Goal: Information Seeking & Learning: Learn about a topic

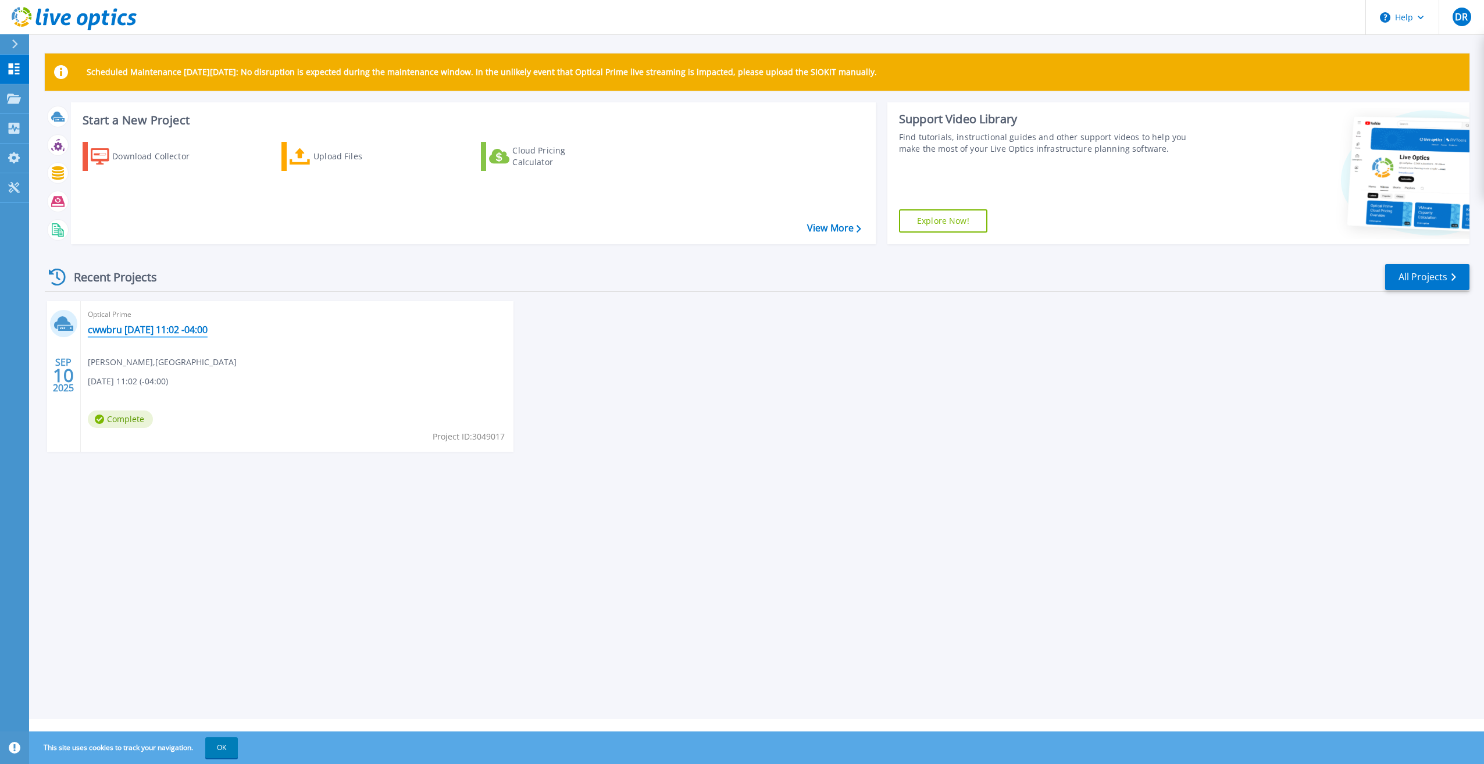
click at [124, 332] on link "cwwbru [DATE] 11:02 -04:00" at bounding box center [148, 330] width 120 height 12
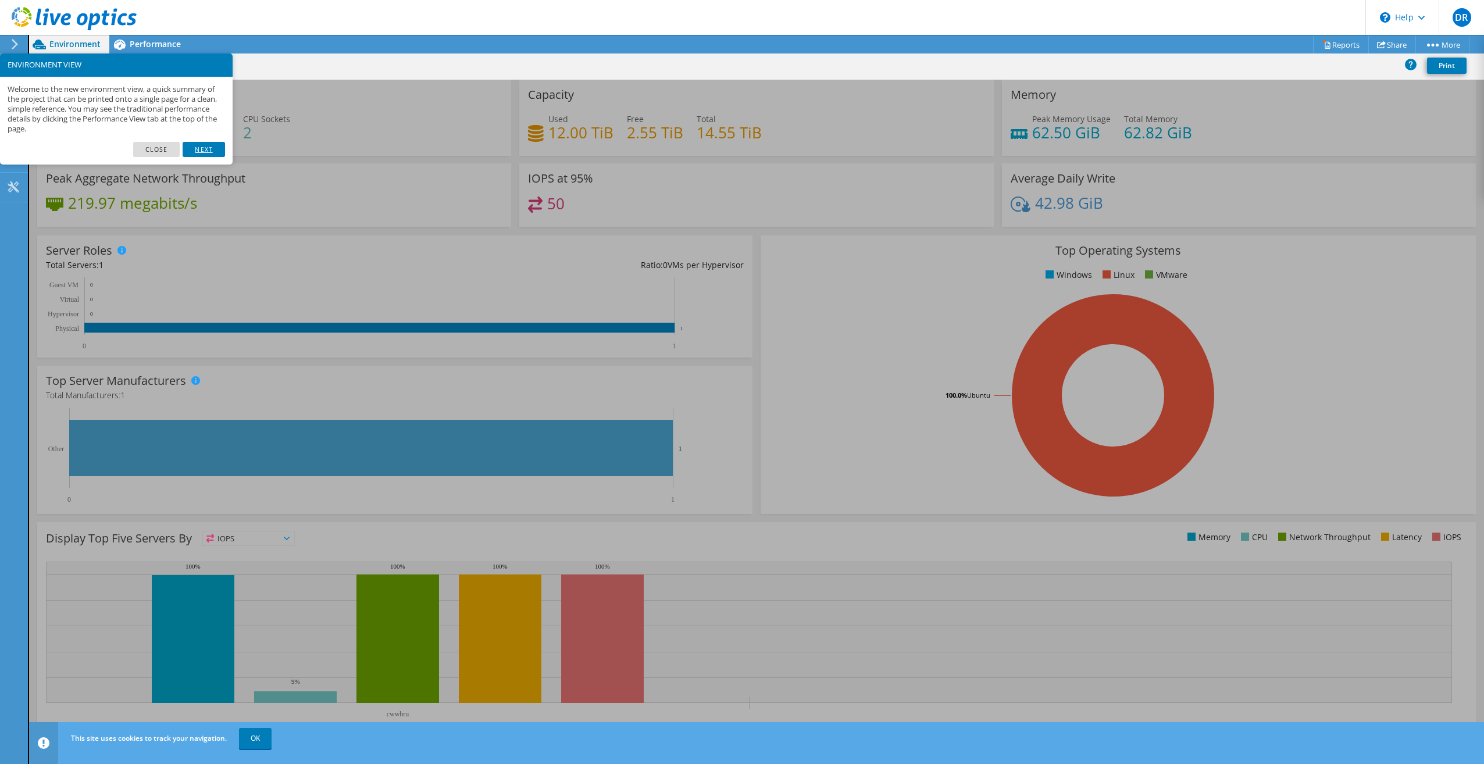
click at [208, 143] on link "Next" at bounding box center [204, 149] width 42 height 15
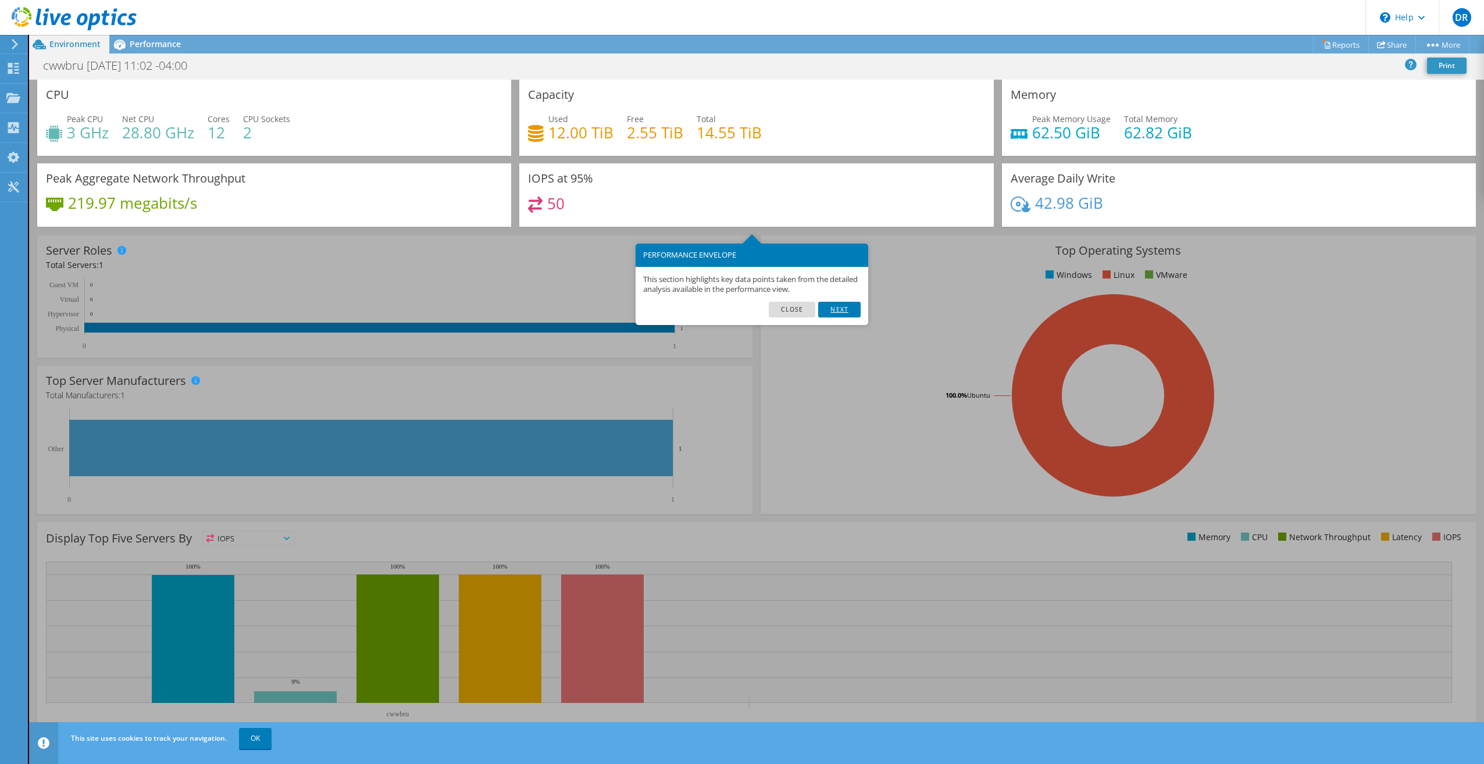
click at [836, 314] on link "Next" at bounding box center [839, 309] width 42 height 15
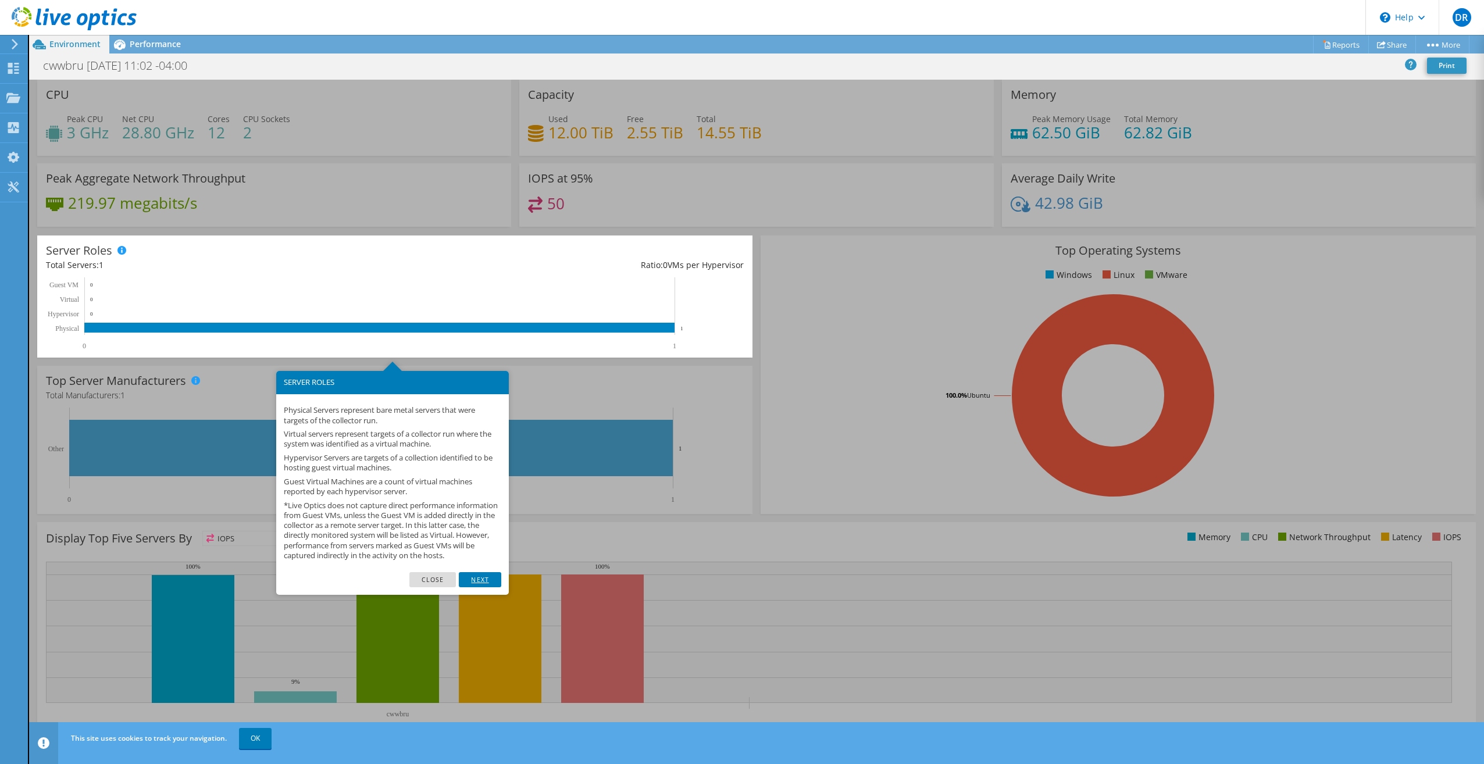
click at [475, 587] on link "Next" at bounding box center [480, 579] width 42 height 15
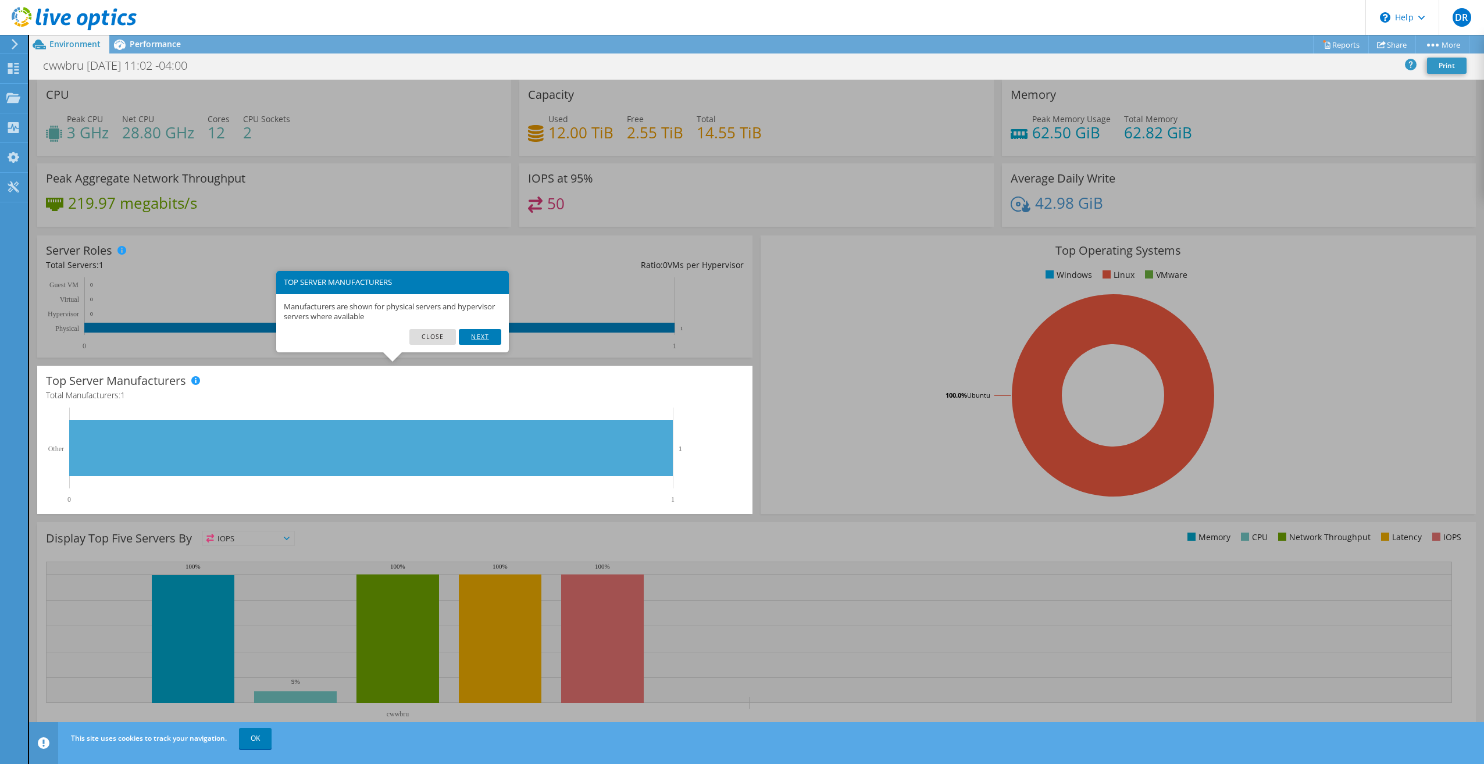
click at [476, 337] on link "Next" at bounding box center [480, 336] width 42 height 15
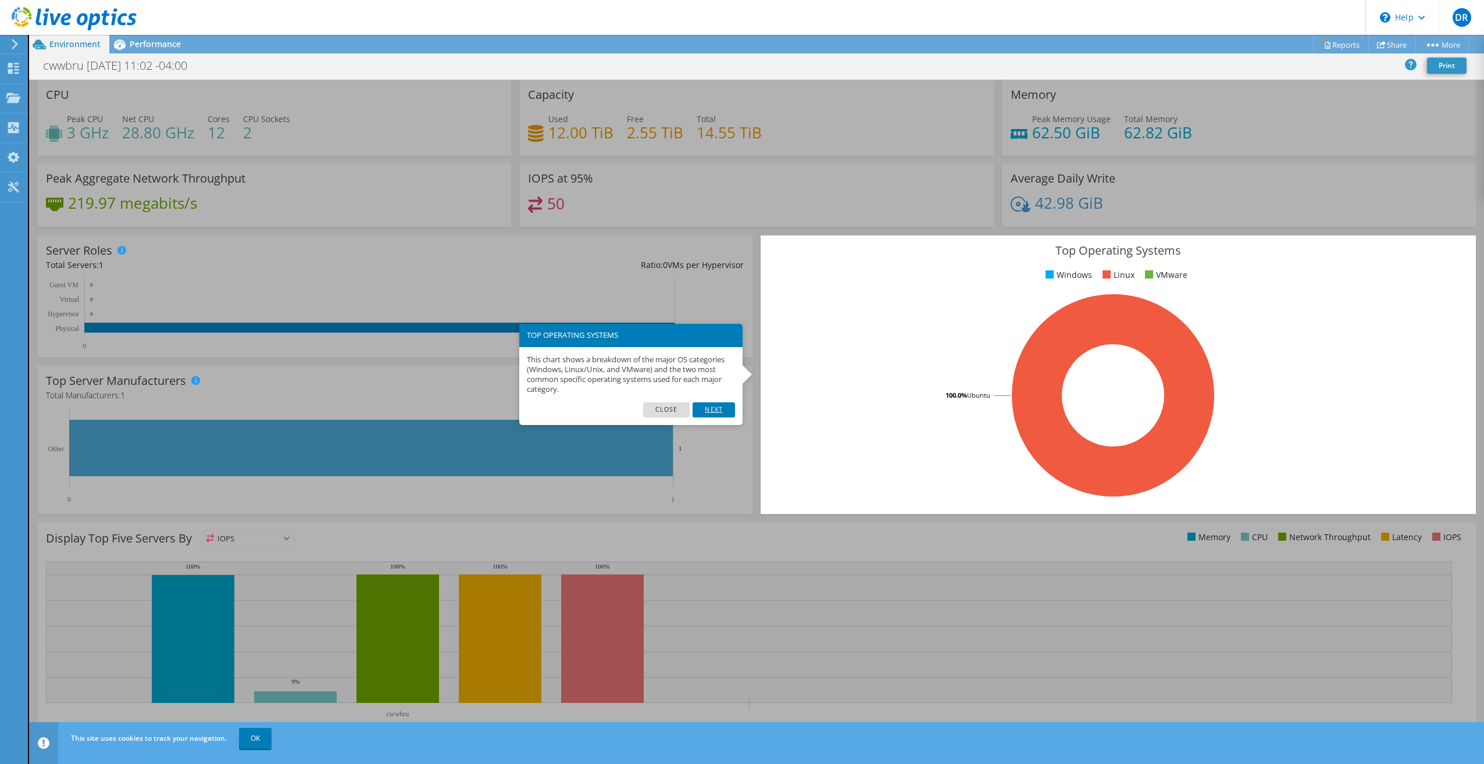
click at [727, 405] on link "Next" at bounding box center [714, 409] width 42 height 15
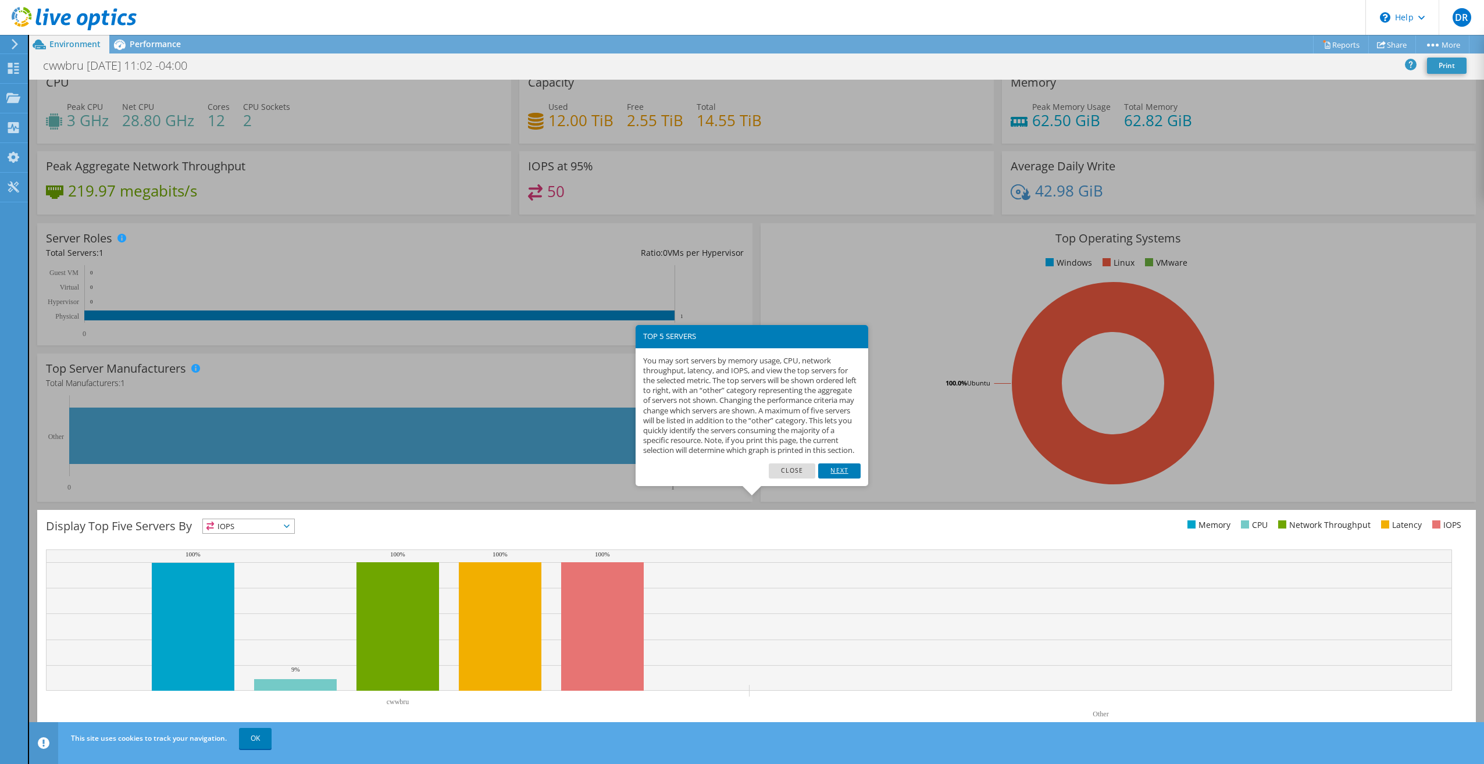
click at [842, 479] on link "Next" at bounding box center [839, 471] width 42 height 15
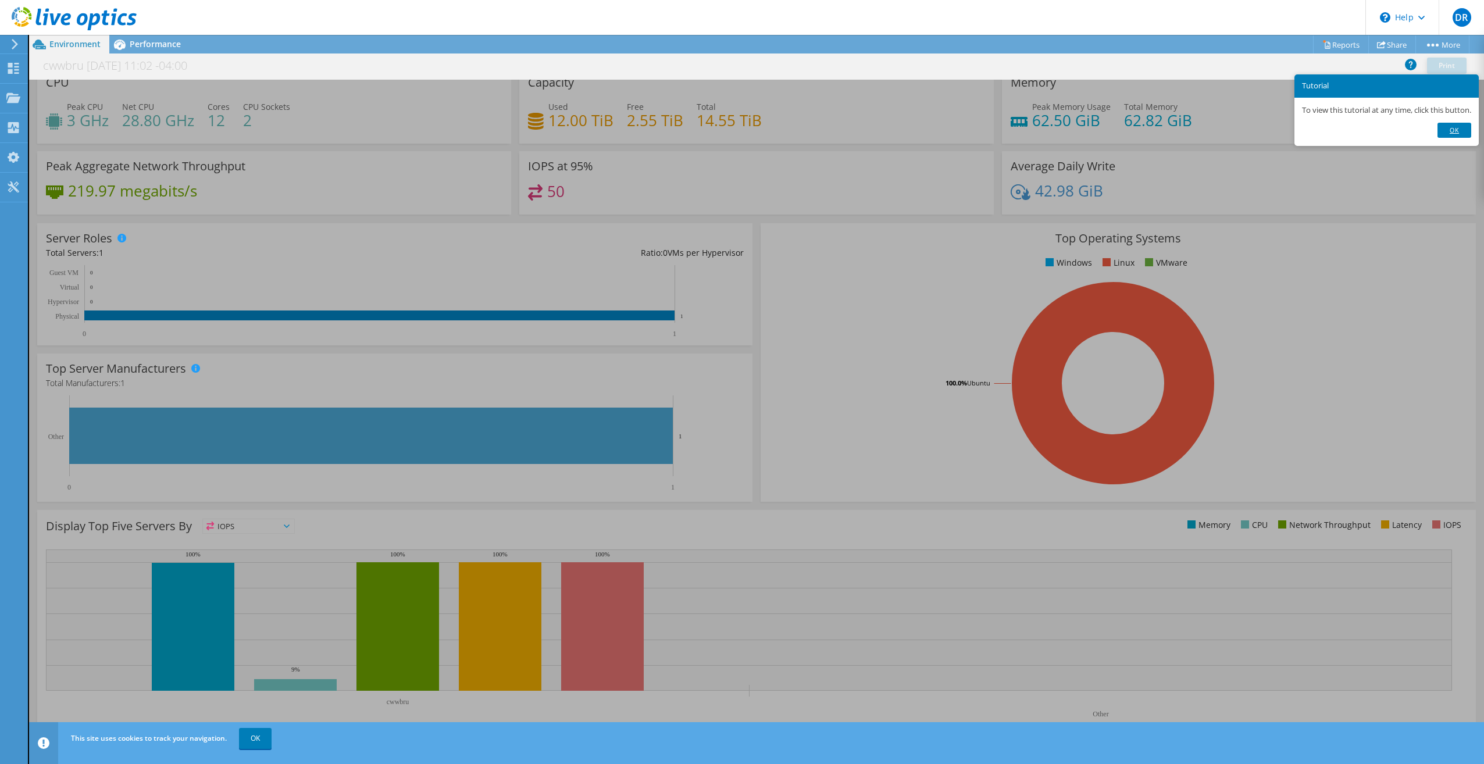
click at [1469, 135] on link "Ok" at bounding box center [1455, 130] width 34 height 15
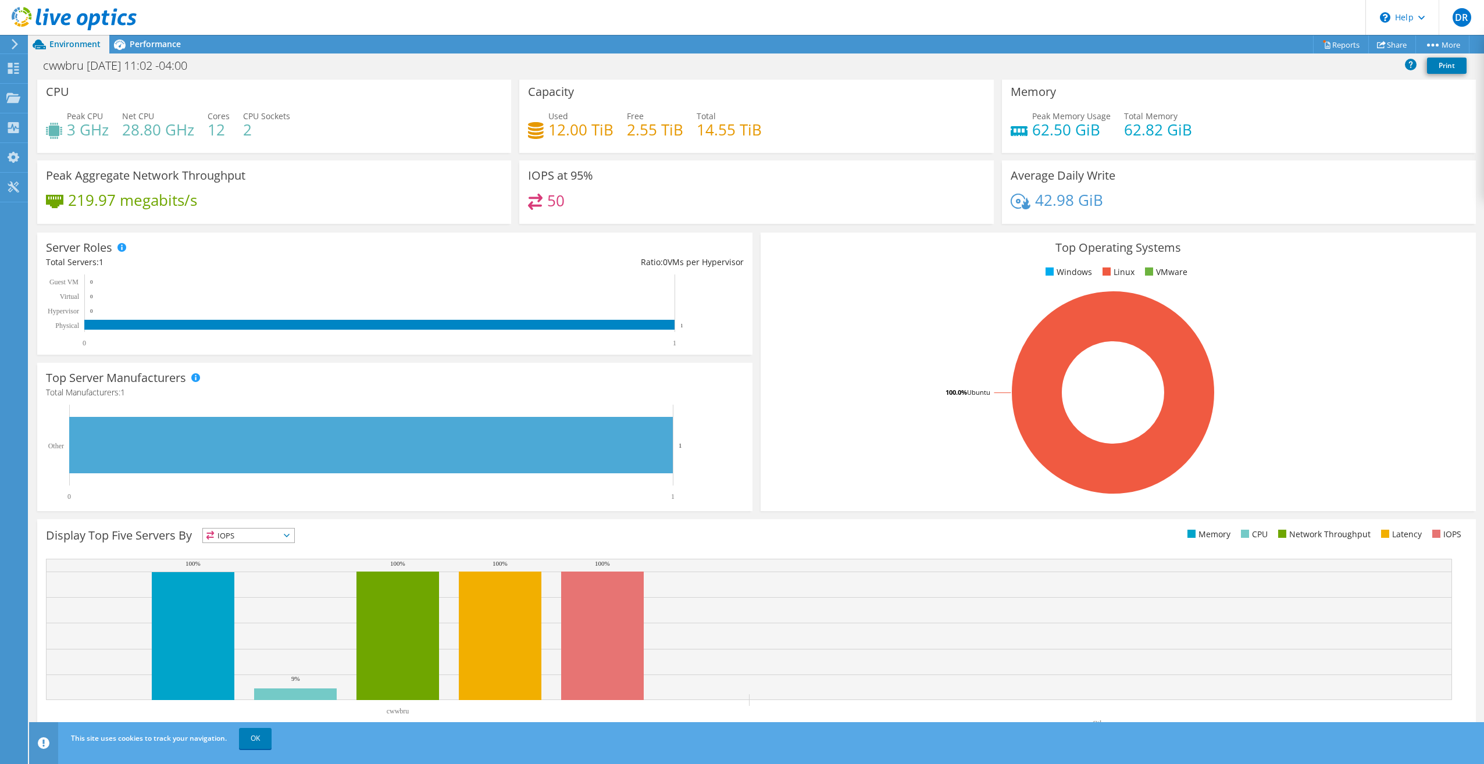
scroll to position [0, 0]
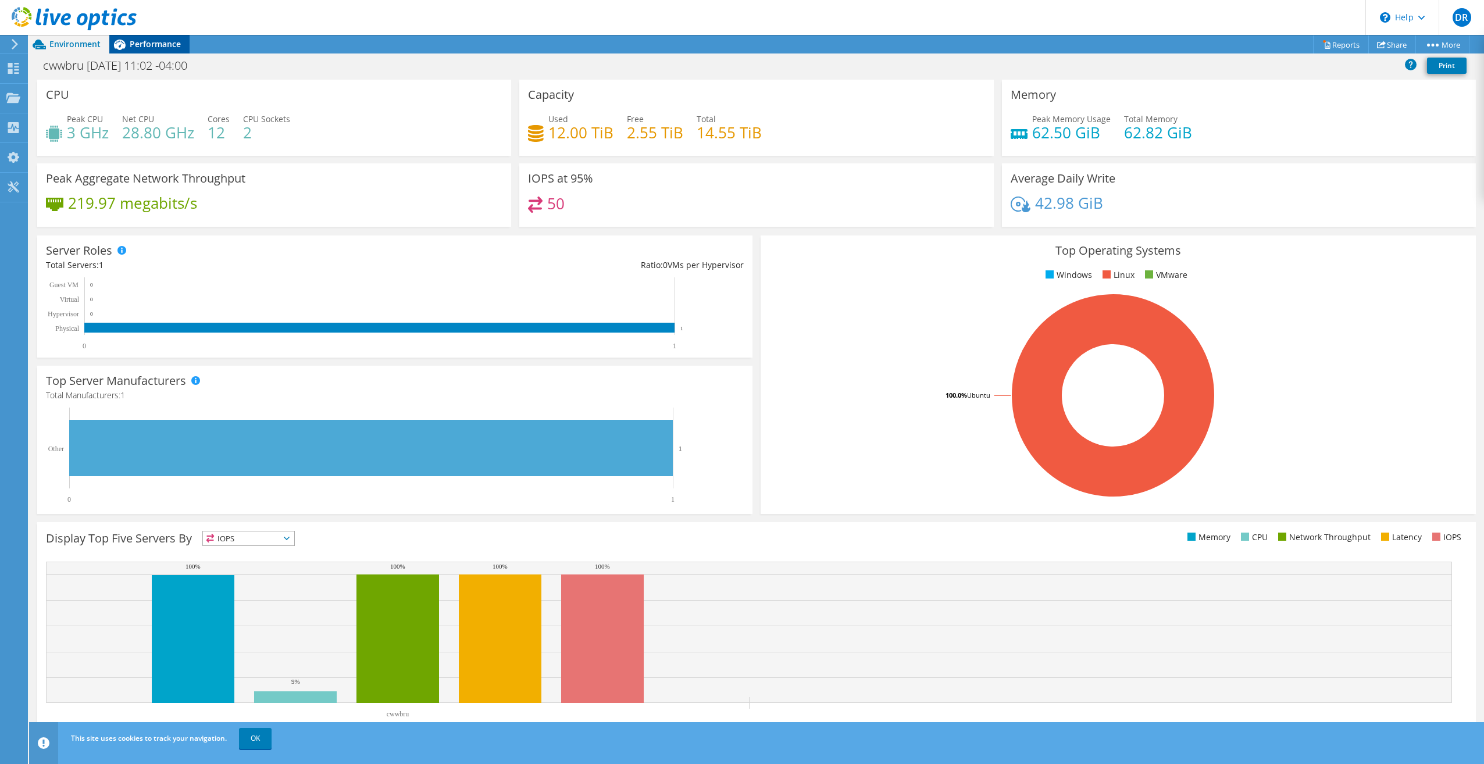
click at [151, 42] on span "Performance" at bounding box center [155, 43] width 51 height 11
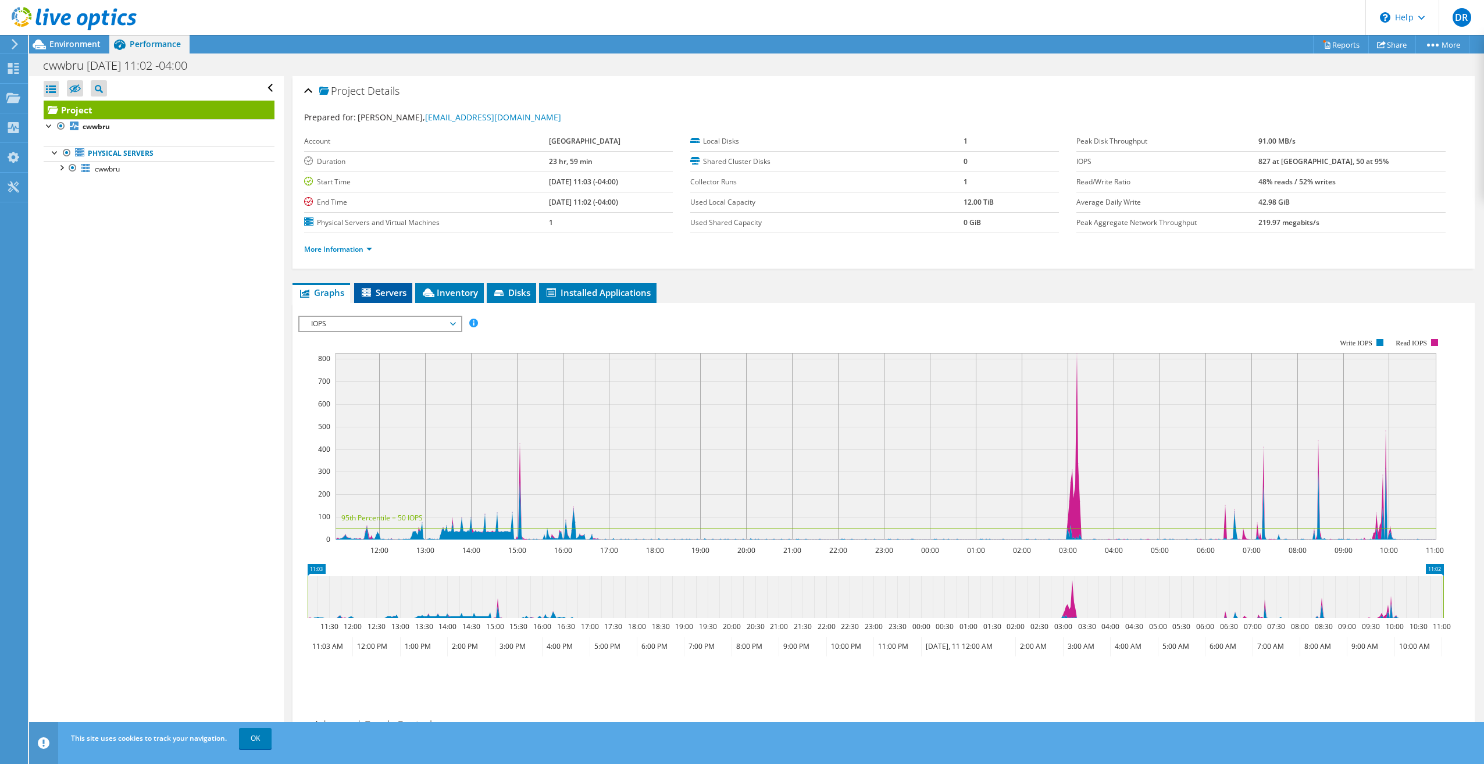
click at [389, 294] on span "Servers" at bounding box center [383, 293] width 47 height 12
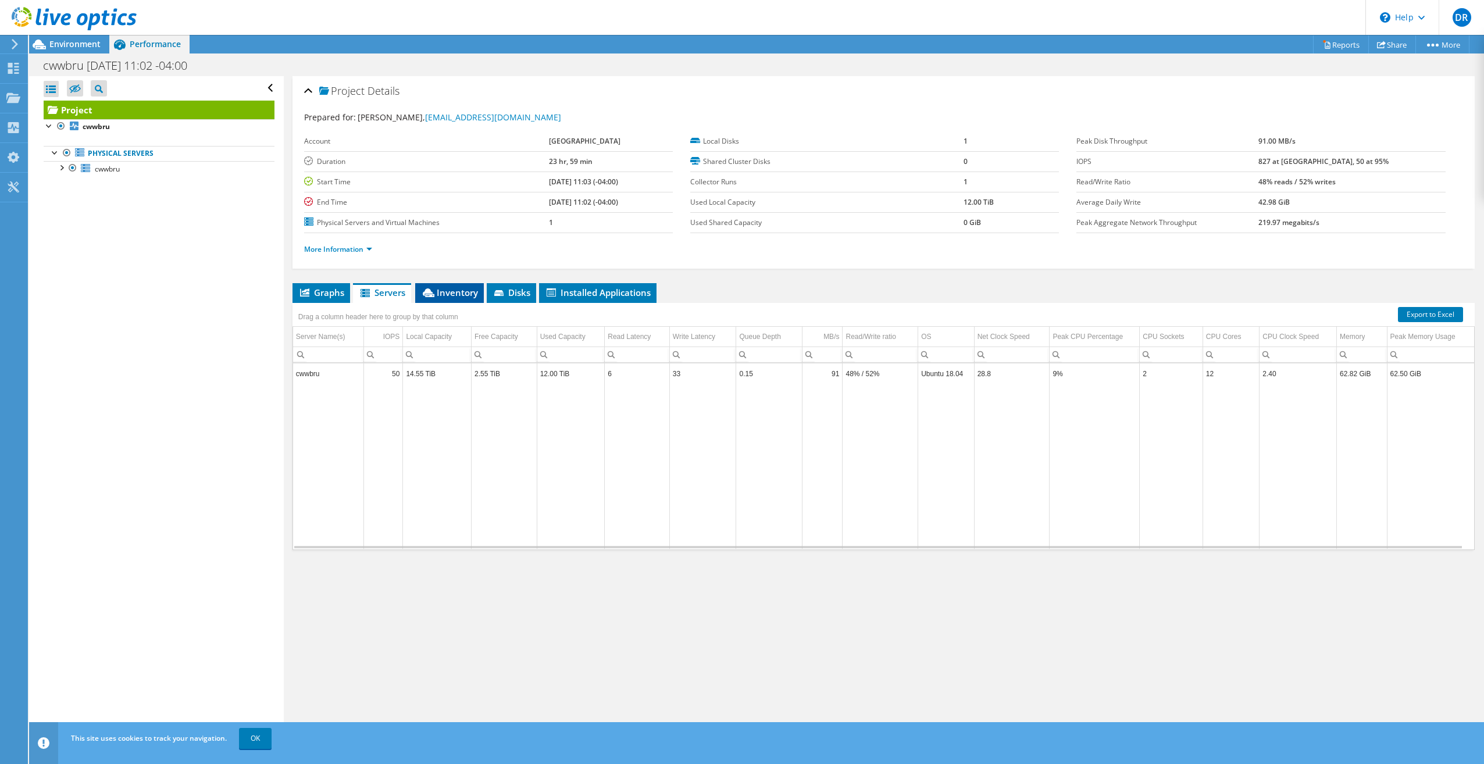
click at [447, 294] on span "Inventory" at bounding box center [449, 293] width 57 height 12
click at [514, 292] on span "Disks" at bounding box center [512, 293] width 38 height 12
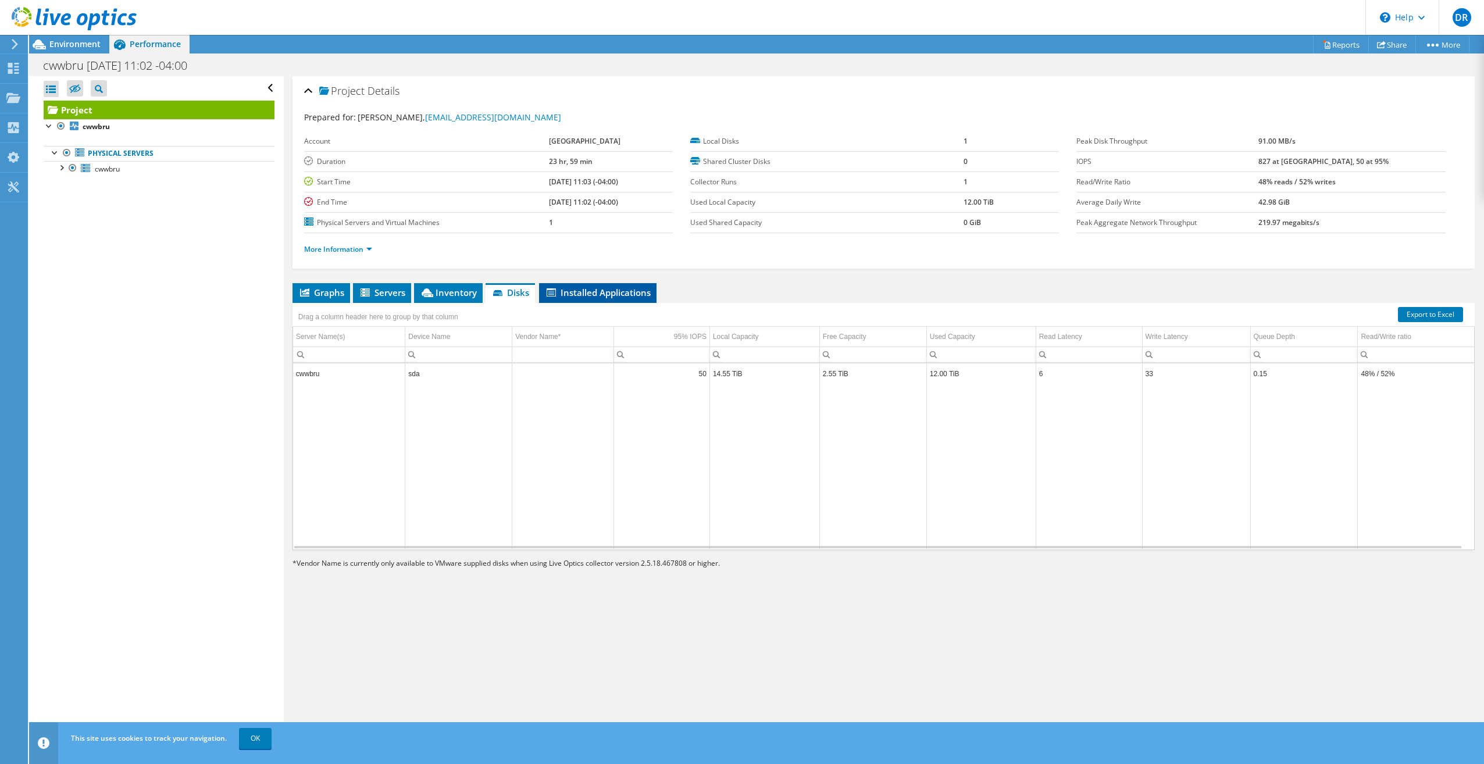
click at [586, 293] on span "Installed Applications" at bounding box center [598, 293] width 106 height 12
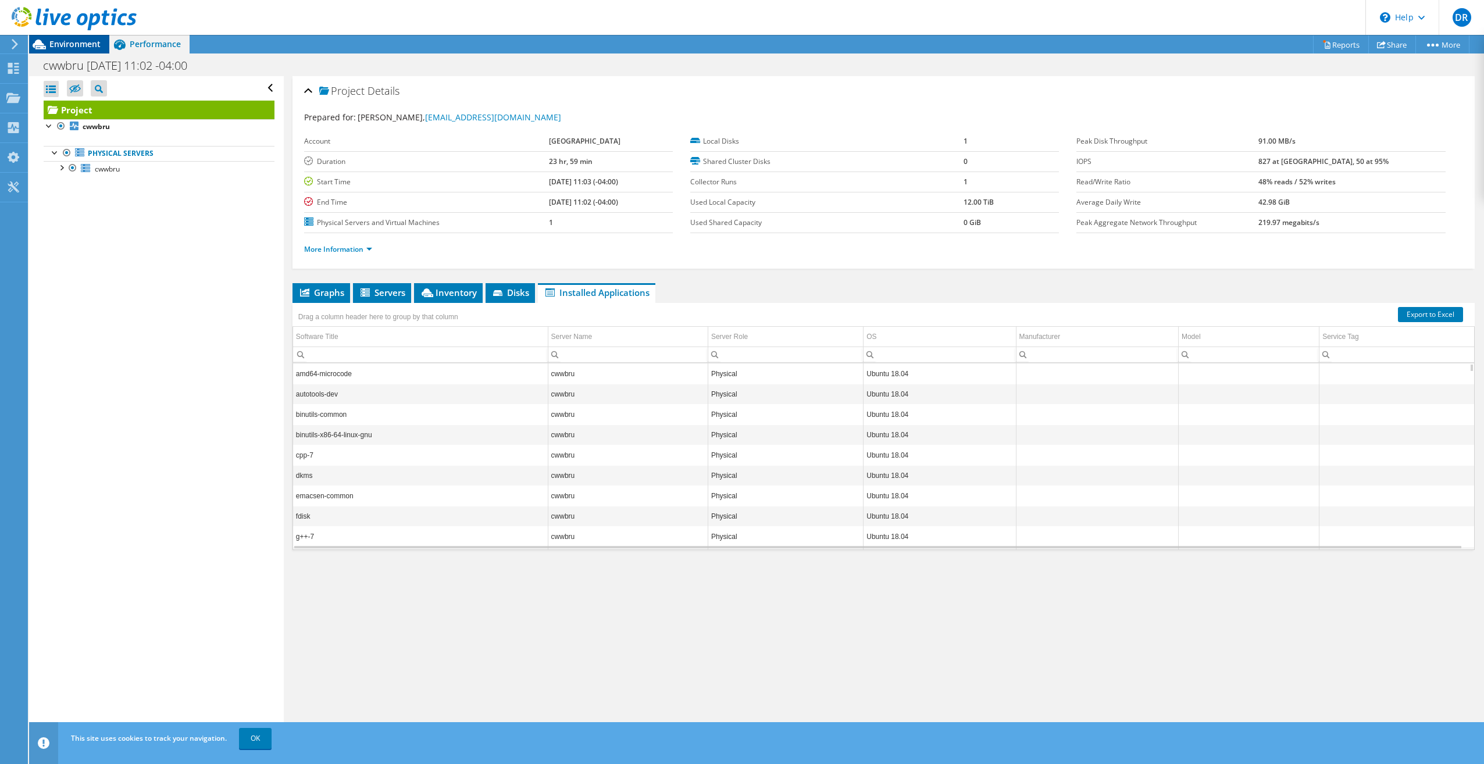
click at [72, 46] on span "Environment" at bounding box center [74, 43] width 51 height 11
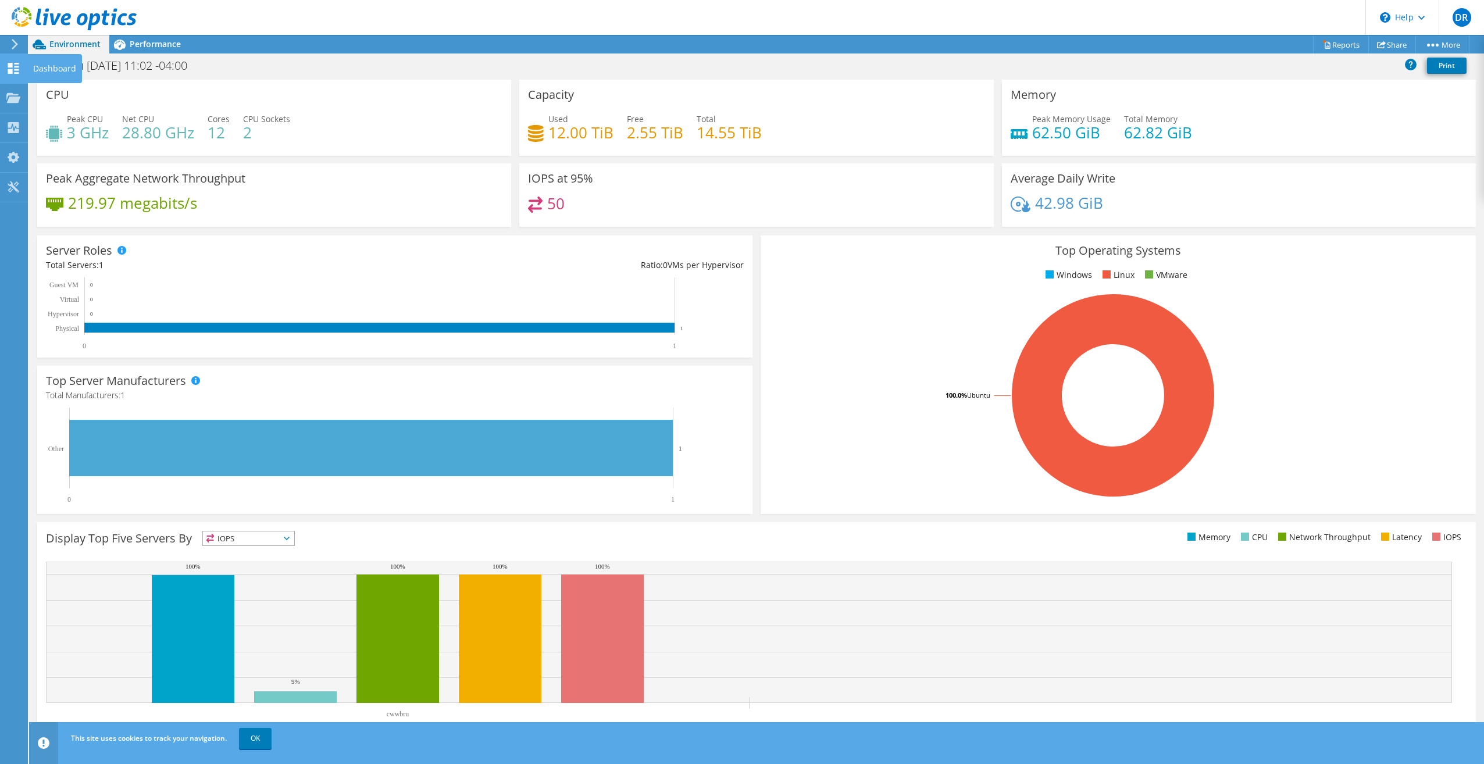
click at [16, 67] on use at bounding box center [13, 68] width 11 height 11
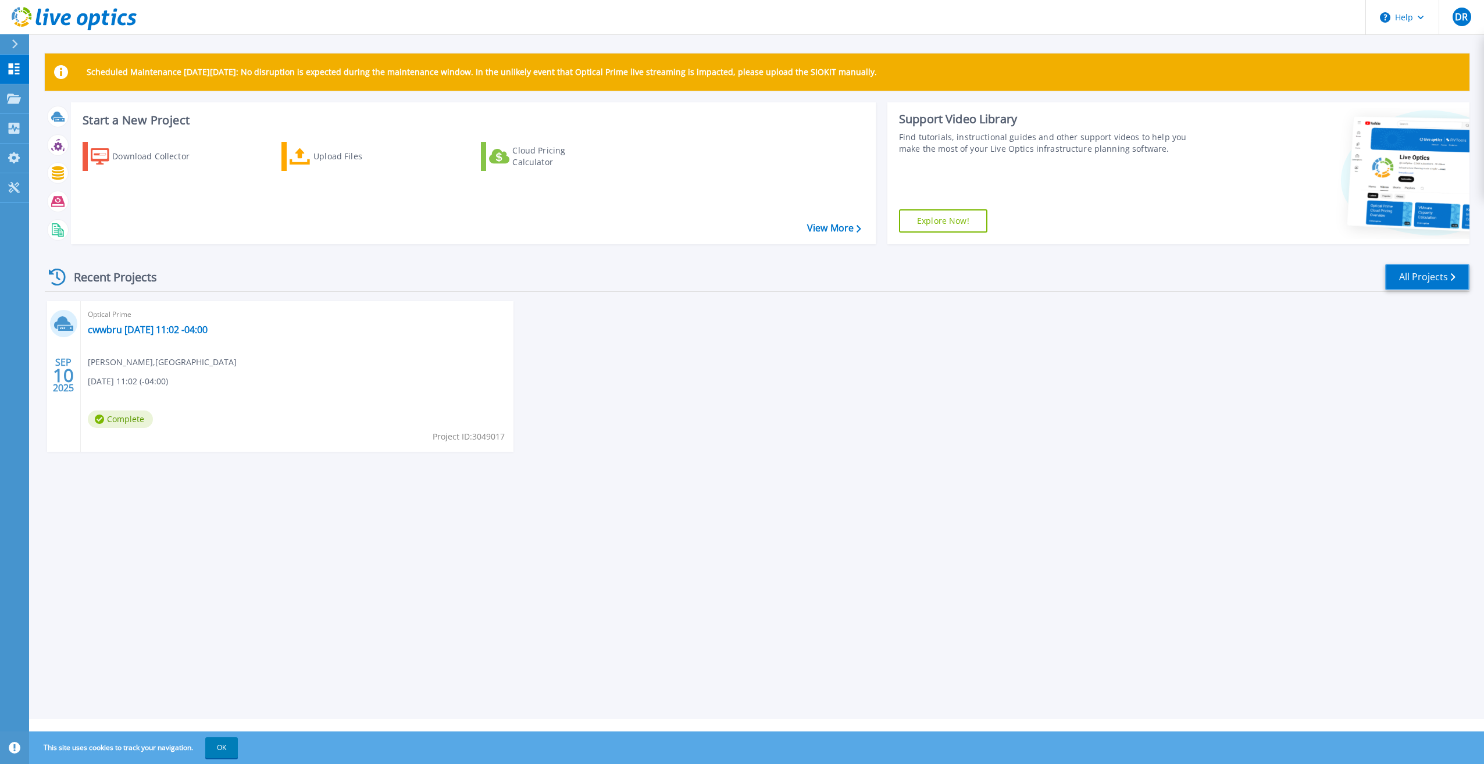
click at [1412, 272] on link "All Projects" at bounding box center [1427, 277] width 84 height 26
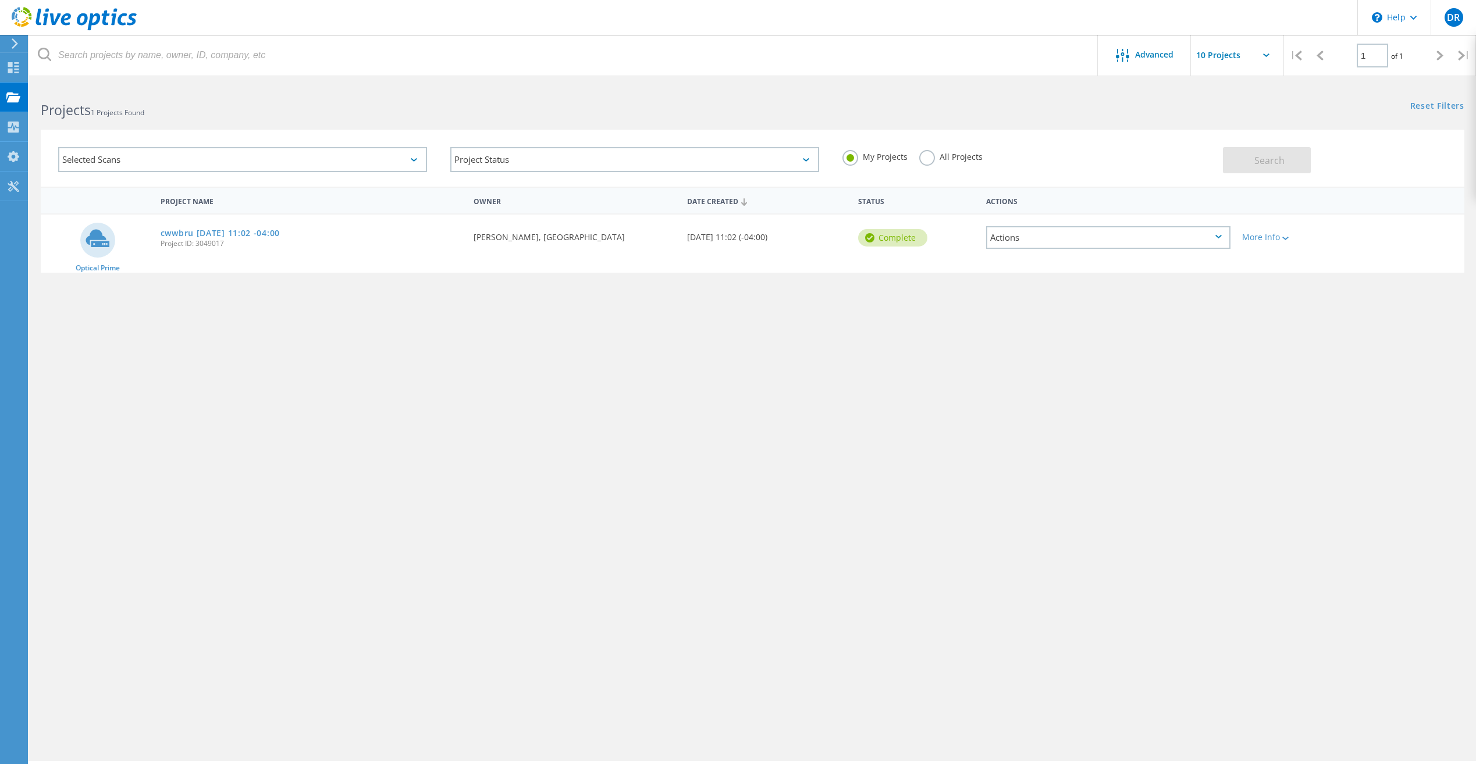
click at [199, 159] on div "Selected Scans" at bounding box center [242, 159] width 369 height 25
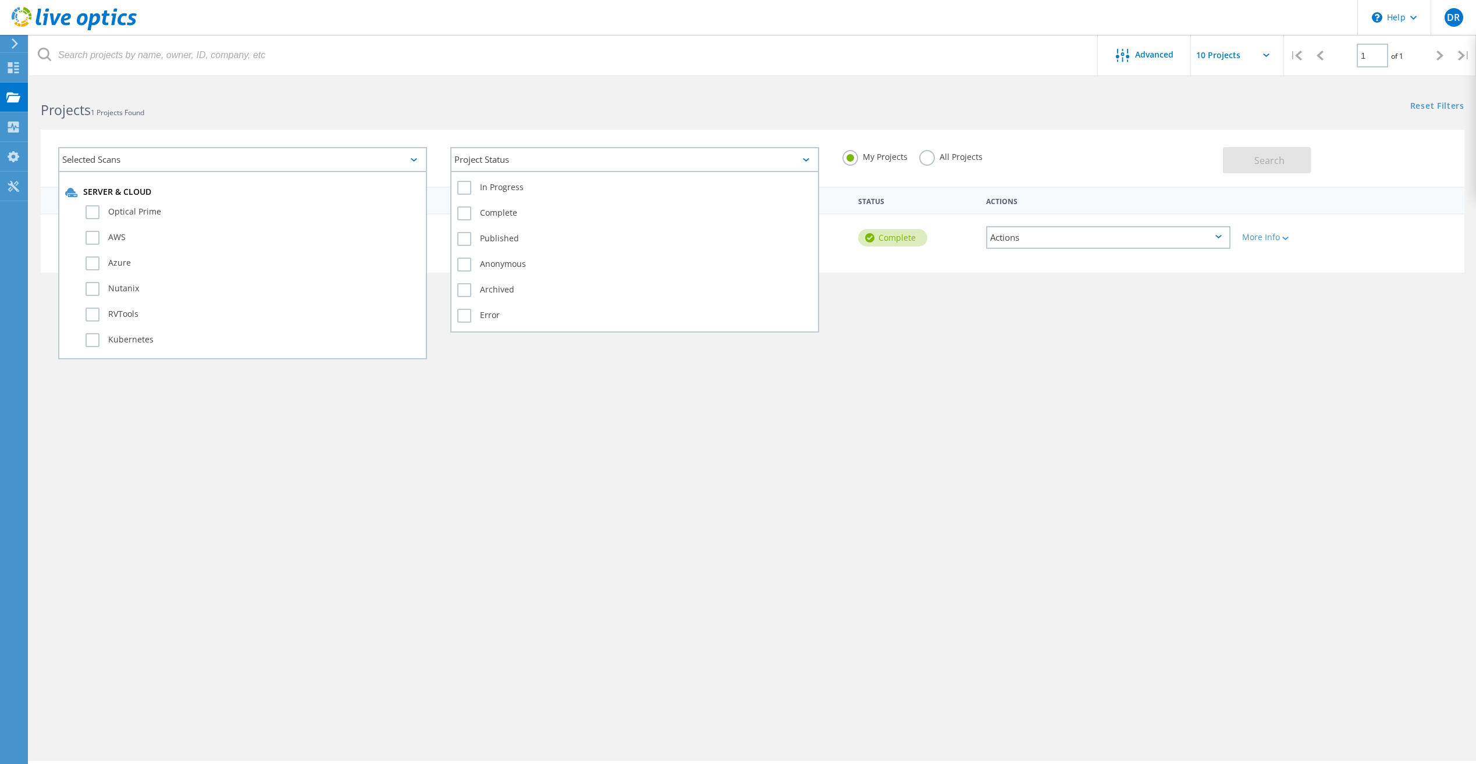
click at [496, 157] on div "Project Status" at bounding box center [634, 159] width 369 height 25
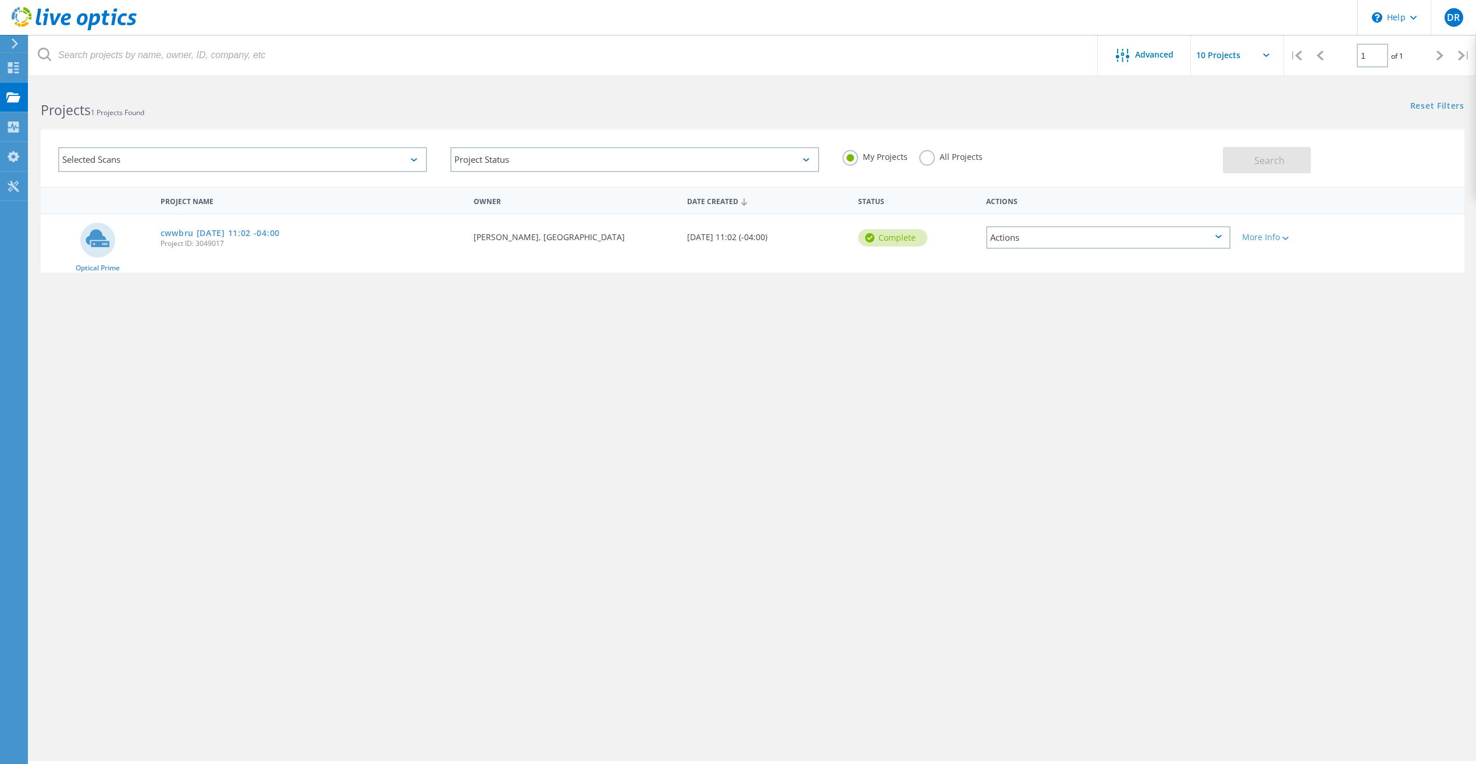
click at [384, 361] on div "Project Name Owner Date Created Status Actions Optical Prime cwwbru 2025-09-10 …" at bounding box center [752, 338] width 1423 height 302
click at [8, 63] on icon at bounding box center [13, 67] width 14 height 11
